Goal: Download file/media

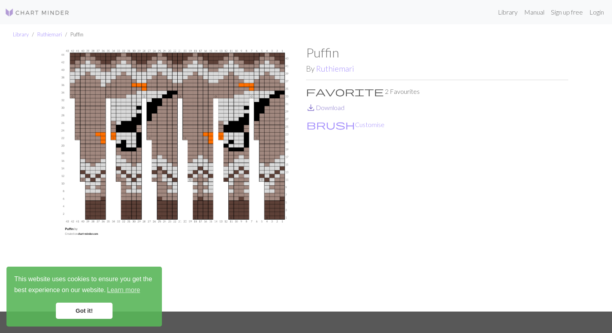
click at [330, 107] on link "save_alt Download" at bounding box center [325, 108] width 38 height 8
click at [51, 34] on link "Ruthiemari" at bounding box center [49, 34] width 25 height 6
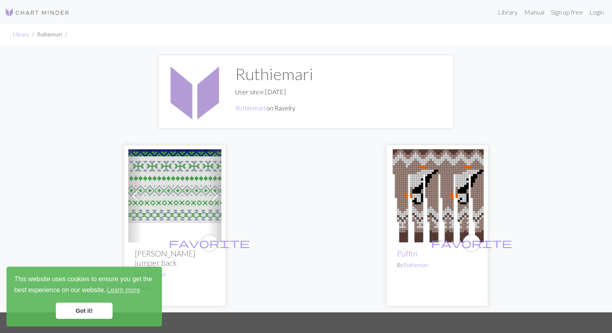
click at [41, 10] on img at bounding box center [37, 13] width 65 height 10
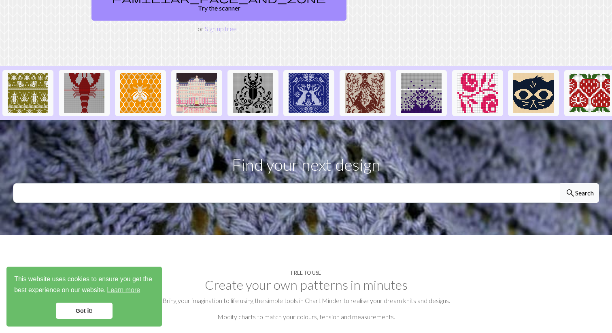
scroll to position [146, 0]
